Goal: Transaction & Acquisition: Purchase product/service

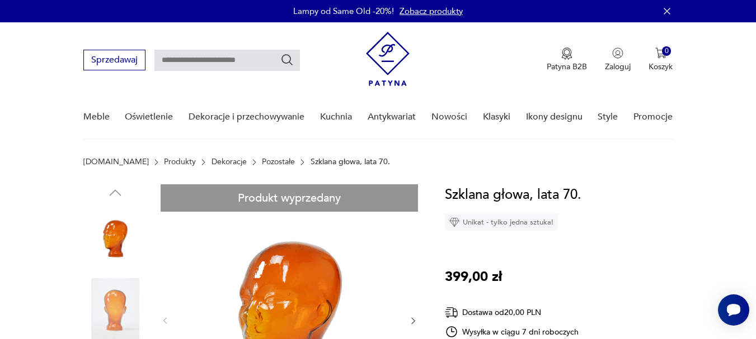
scroll to position [112, 0]
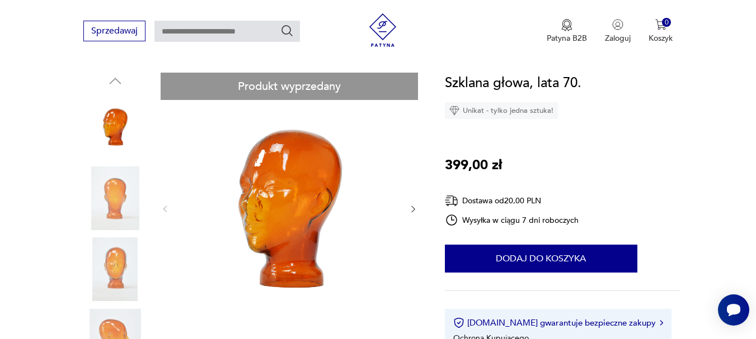
click at [411, 206] on icon "button" at bounding box center [413, 210] width 10 height 10
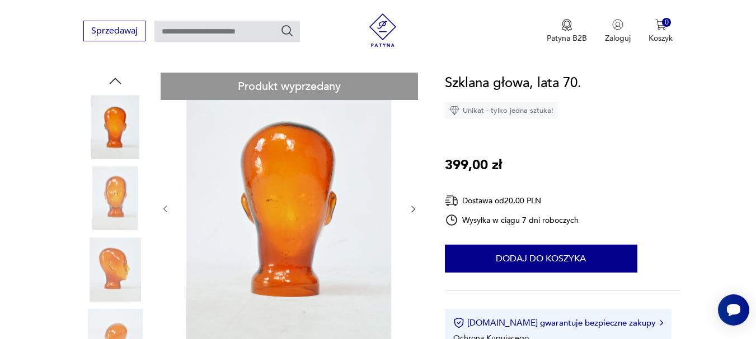
click at [411, 206] on icon "button" at bounding box center [413, 210] width 10 height 10
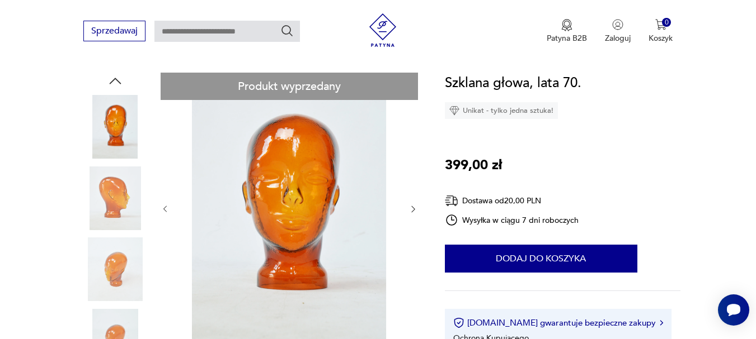
click at [411, 206] on icon "button" at bounding box center [413, 210] width 10 height 10
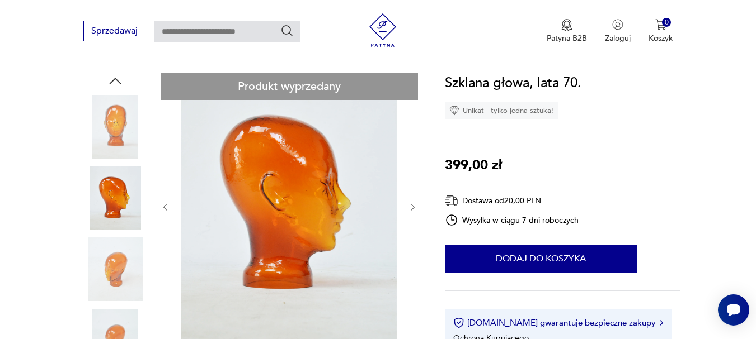
click at [411, 206] on icon "button" at bounding box center [413, 208] width 10 height 10
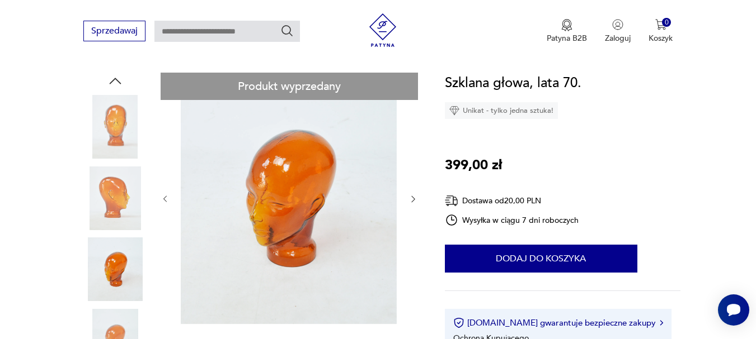
click at [411, 206] on div at bounding box center [288, 199] width 257 height 253
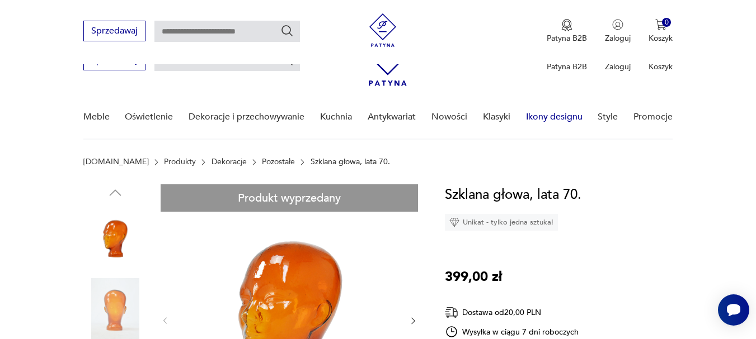
scroll to position [112, 0]
